Goal: Find specific page/section: Find specific page/section

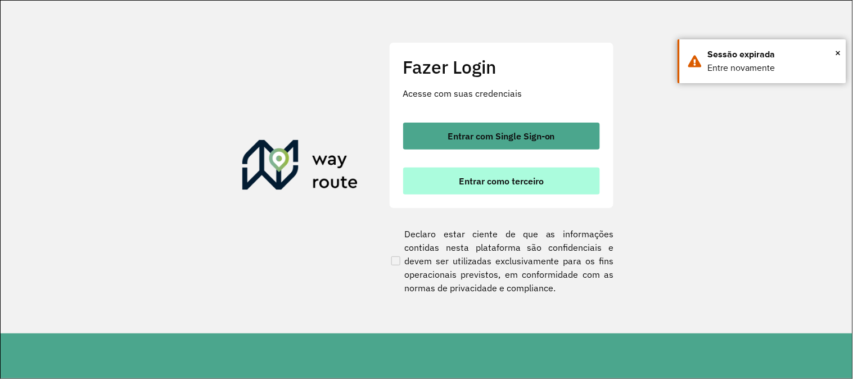
click at [570, 178] on button "Entrar como terceiro" at bounding box center [501, 181] width 197 height 27
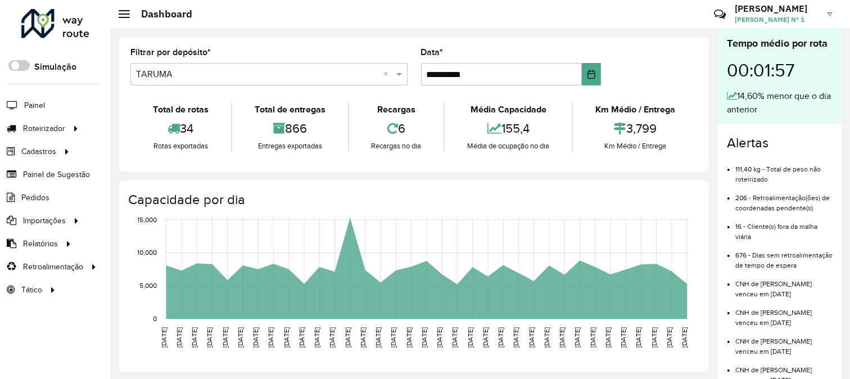
click at [659, 351] on icon "[DATE] [DATE] [DATE] [DATE] [DATE] [DATE] [DATE] [DATE] [DATE] [DATE] [DATE] [D…" at bounding box center [403, 296] width 587 height 169
click at [179, 121] on link "Entregas" at bounding box center [188, 128] width 138 height 22
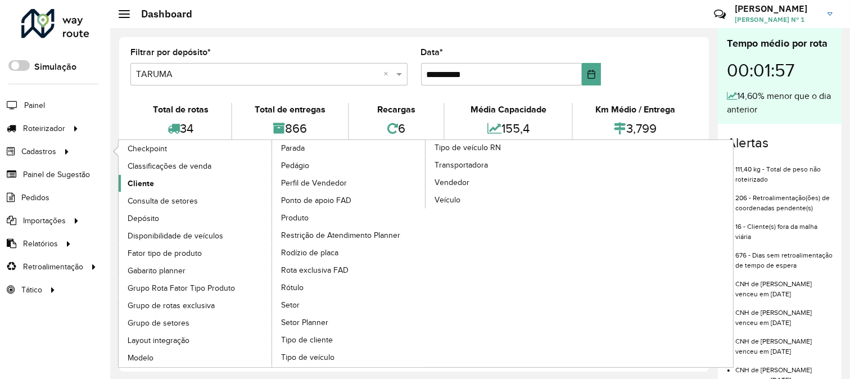
click at [156, 186] on link "Cliente" at bounding box center [196, 183] width 154 height 17
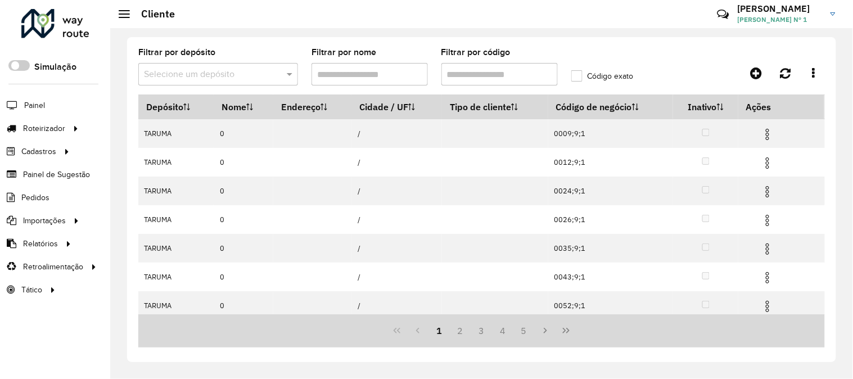
click at [481, 76] on input "Filtrar por código" at bounding box center [499, 74] width 116 height 22
click at [350, 79] on input "Filtrar por nome" at bounding box center [369, 74] width 116 height 22
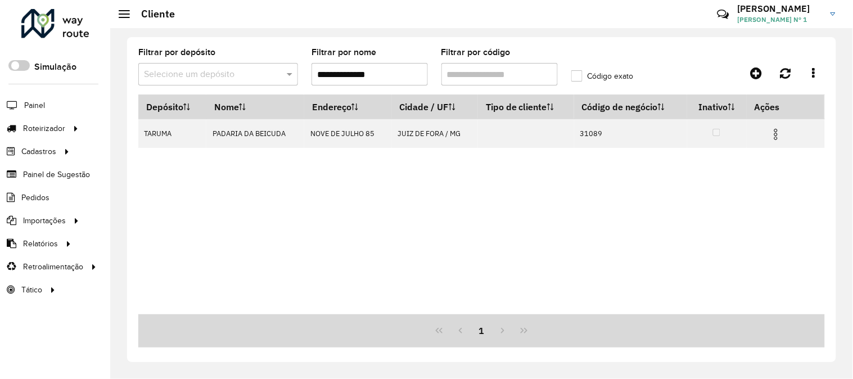
type input "**********"
click at [598, 177] on div "Depósito Nome Endereço Cidade / UF Tipo de cliente Código de negócio Inativo Aç…" at bounding box center [481, 204] width 686 height 220
